Goal: Task Accomplishment & Management: Use online tool/utility

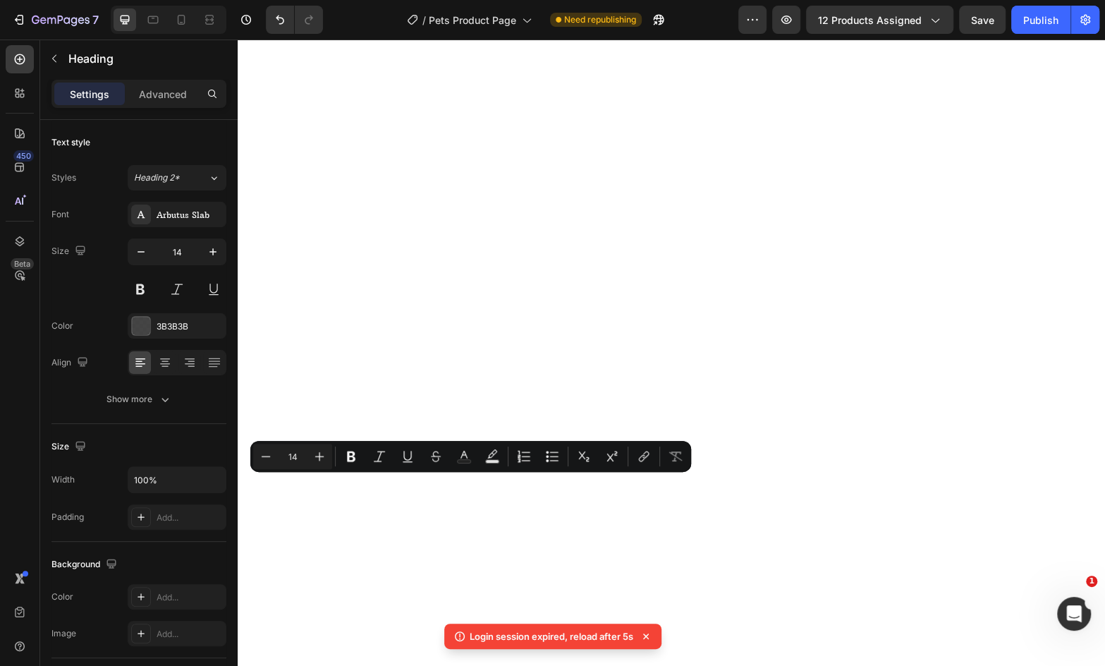
select select "8" x 10""
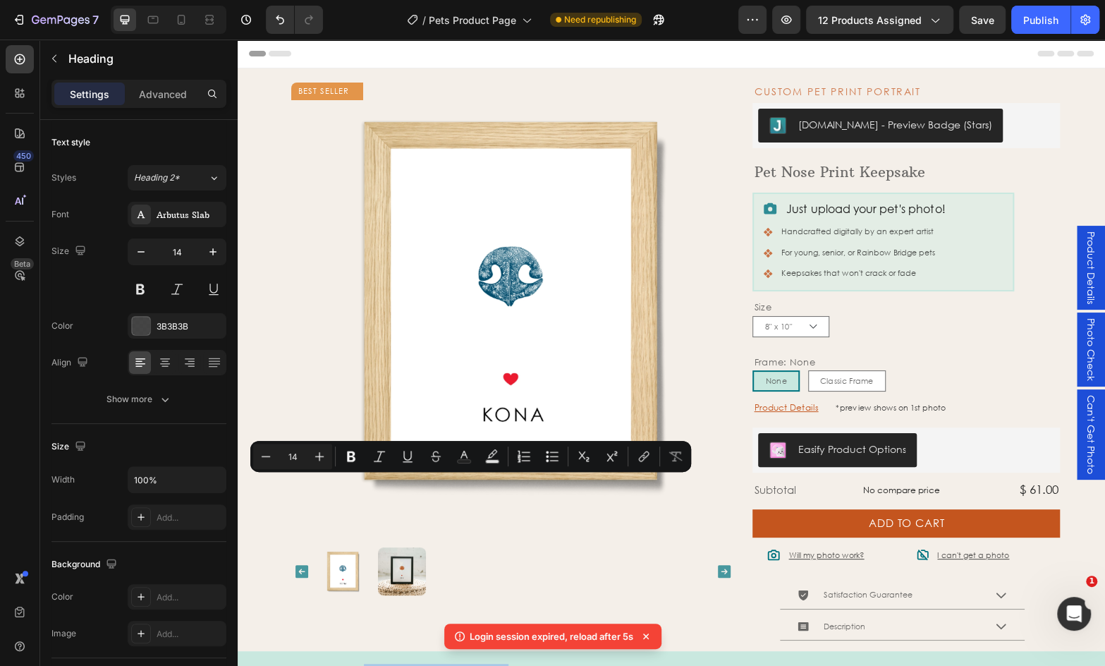
scroll to position [183, 0]
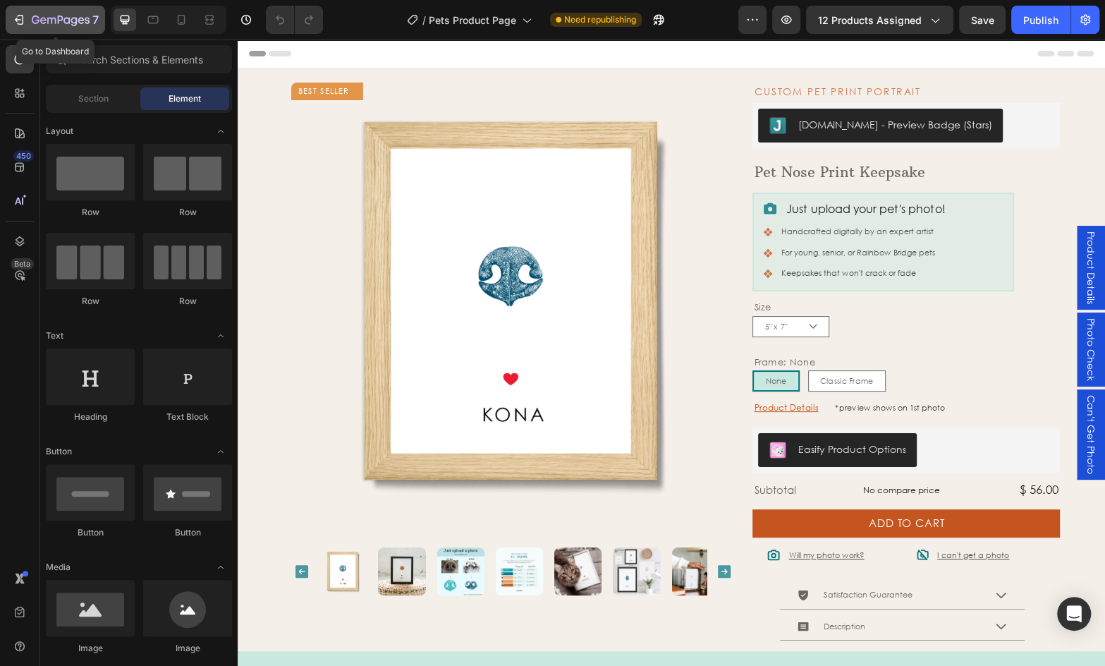
click at [86, 26] on icon "button" at bounding box center [61, 21] width 58 height 12
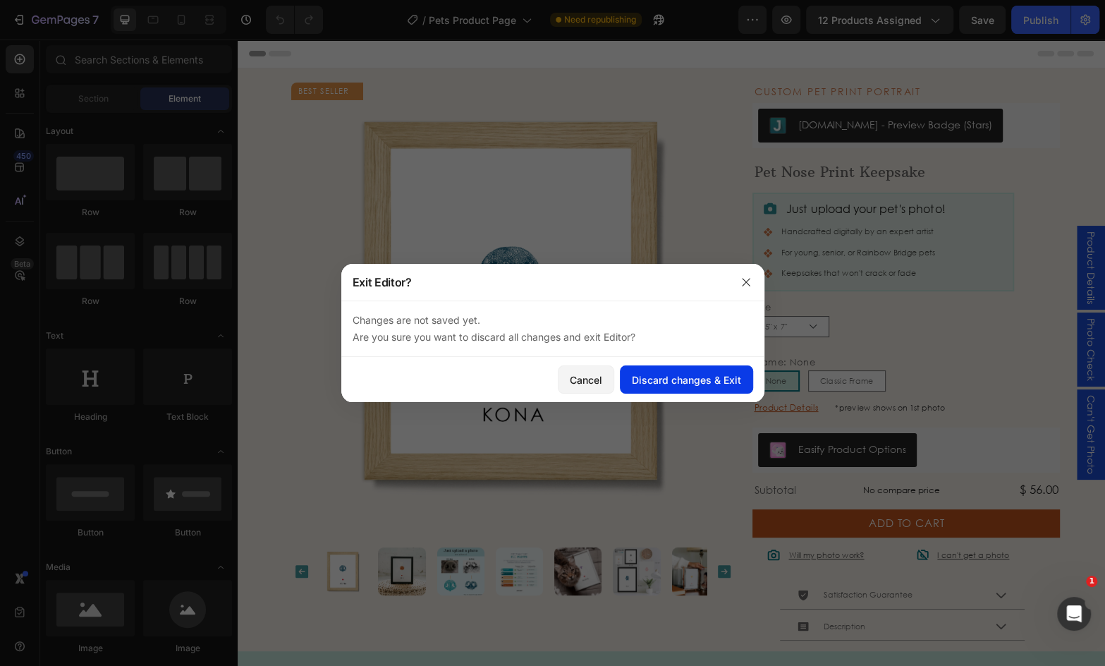
click at [681, 374] on div "Discard changes & Exit" at bounding box center [686, 379] width 109 height 15
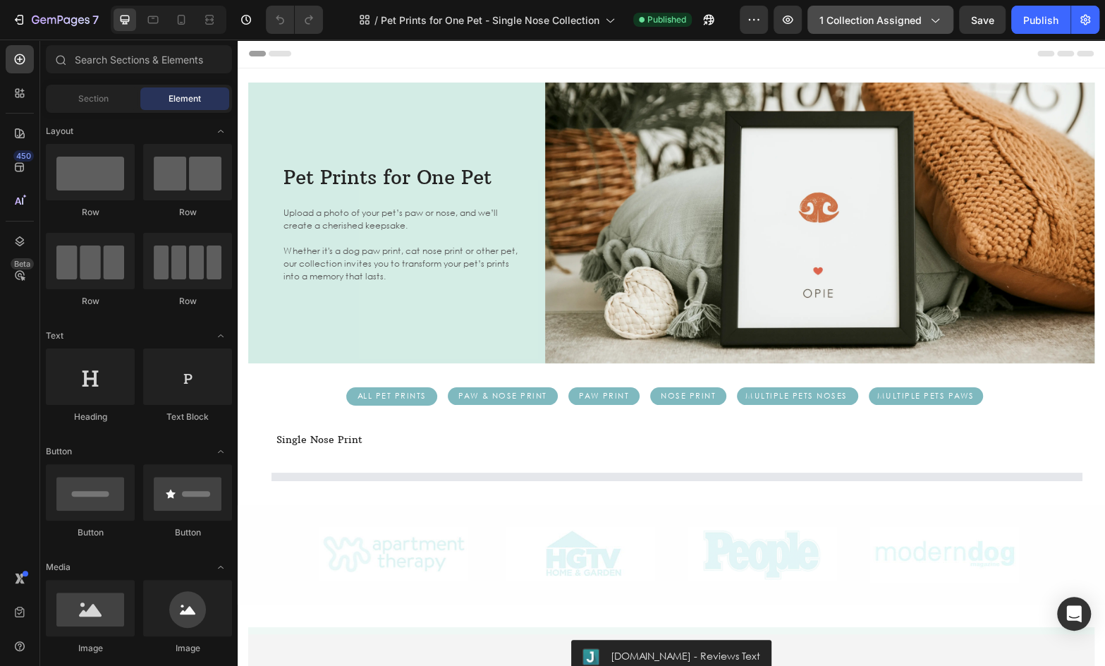
click at [895, 20] on span "1 collection assigned" at bounding box center [871, 20] width 102 height 15
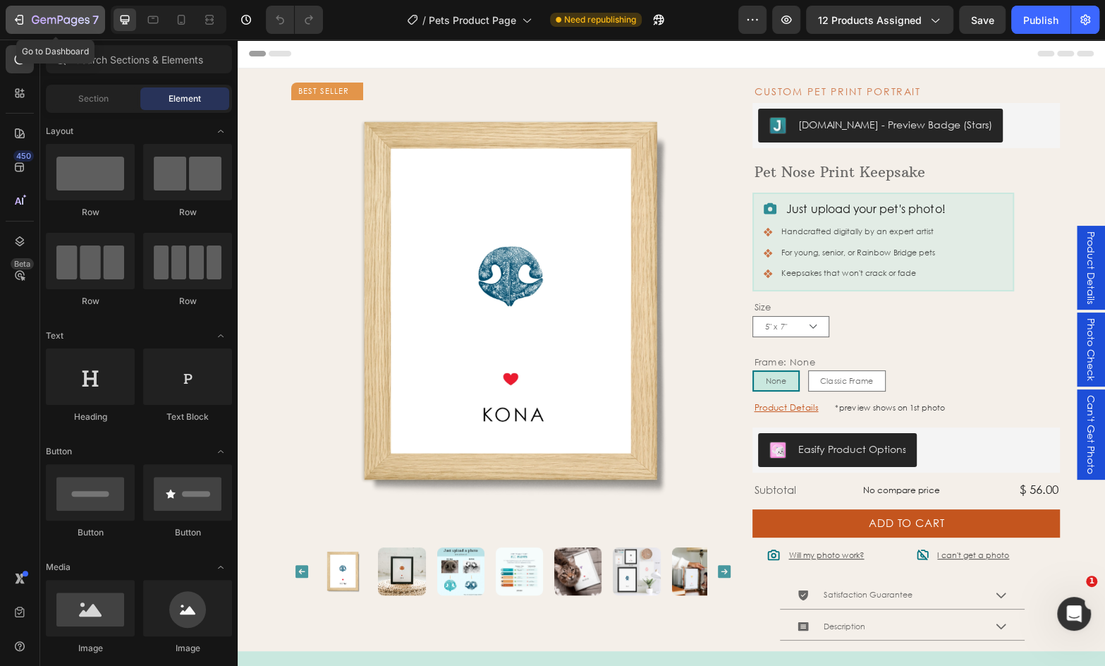
click at [75, 25] on icon "button" at bounding box center [74, 21] width 6 height 9
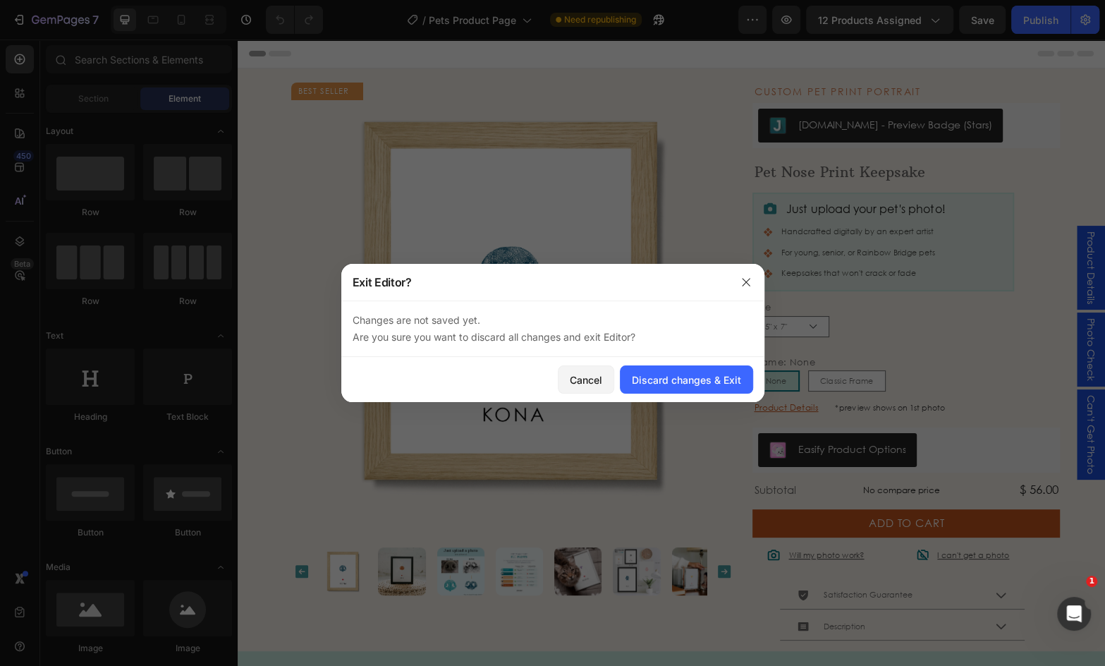
click at [686, 394] on div "Cancel Discard changes & Exit" at bounding box center [552, 379] width 423 height 45
click at [693, 373] on div "Discard changes & Exit" at bounding box center [686, 379] width 109 height 15
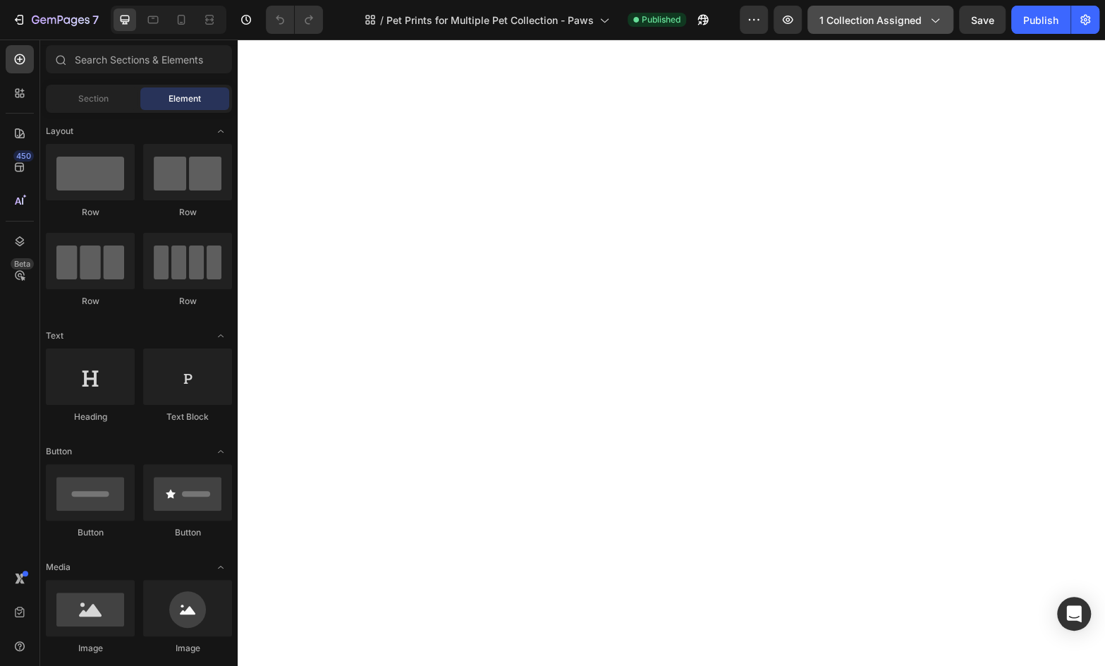
click at [858, 21] on span "1 collection assigned" at bounding box center [871, 20] width 102 height 15
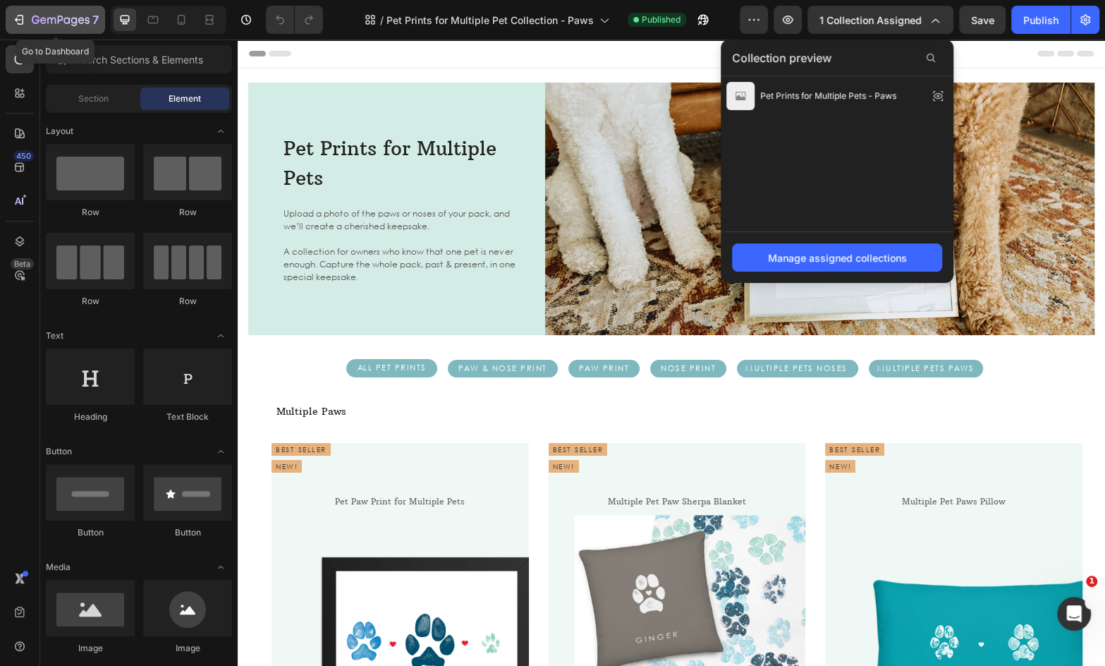
drag, startPoint x: 72, startPoint y: 20, endPoint x: 88, endPoint y: 20, distance: 16.2
click at [72, 20] on icon "button" at bounding box center [74, 21] width 6 height 9
